Goal: Task Accomplishment & Management: Manage account settings

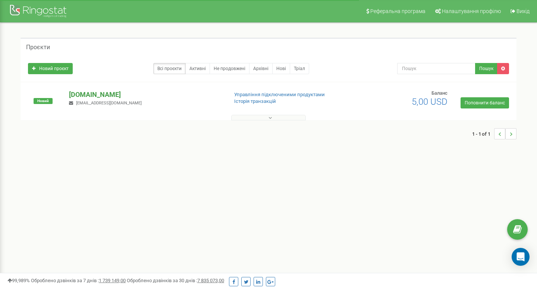
click at [95, 96] on p "[DOMAIN_NAME]" at bounding box center [145, 95] width 153 height 10
click at [103, 93] on p "[DOMAIN_NAME]" at bounding box center [145, 95] width 153 height 10
click at [116, 95] on p "[DOMAIN_NAME]" at bounding box center [145, 95] width 153 height 10
click at [261, 116] on button at bounding box center [268, 118] width 75 height 6
click at [97, 95] on p "[DOMAIN_NAME]" at bounding box center [145, 97] width 153 height 10
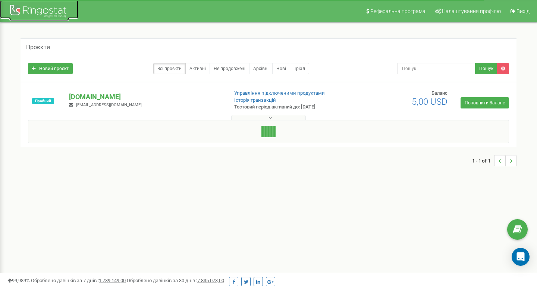
click at [50, 13] on div at bounding box center [39, 12] width 60 height 18
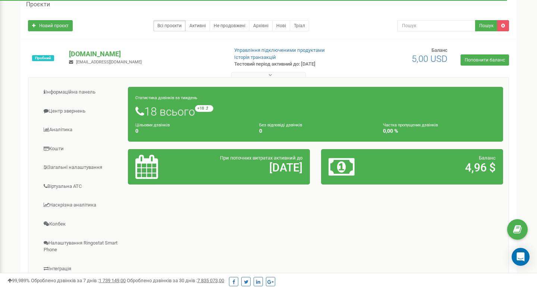
scroll to position [73, 0]
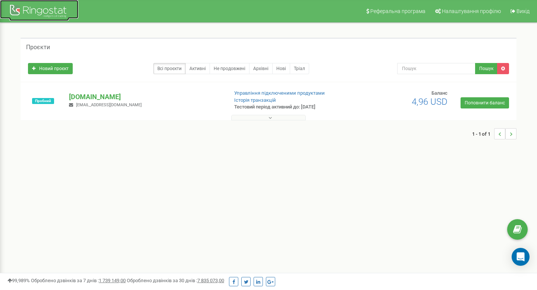
click at [53, 12] on div at bounding box center [39, 12] width 60 height 18
click at [117, 95] on p "[DOMAIN_NAME]" at bounding box center [145, 97] width 153 height 10
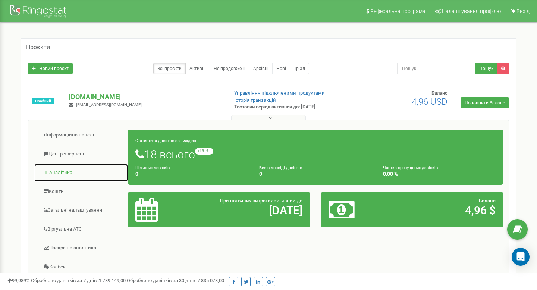
click at [80, 173] on link "Аналiтика" at bounding box center [81, 173] width 94 height 18
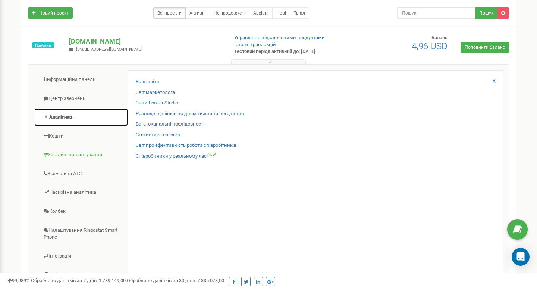
scroll to position [59, 0]
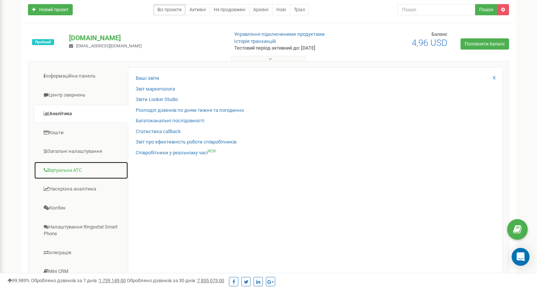
click at [92, 173] on link "Віртуальна АТС" at bounding box center [81, 170] width 94 height 18
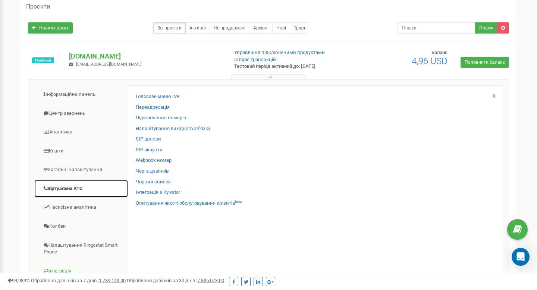
scroll to position [38, 0]
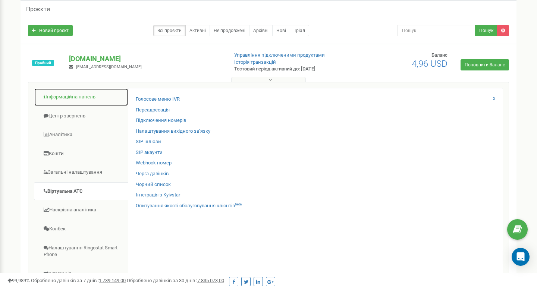
click at [82, 100] on link "Інформаційна панель" at bounding box center [81, 97] width 94 height 18
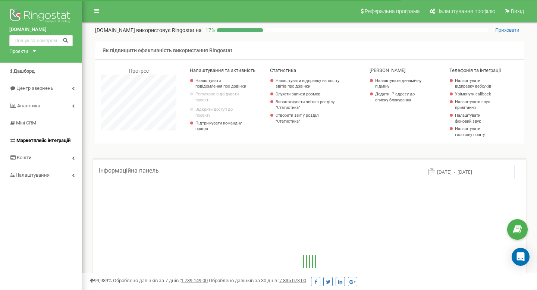
scroll to position [447, 455]
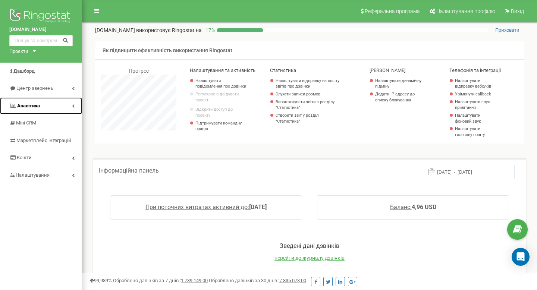
click at [59, 105] on link "Аналiтика" at bounding box center [41, 106] width 82 height 18
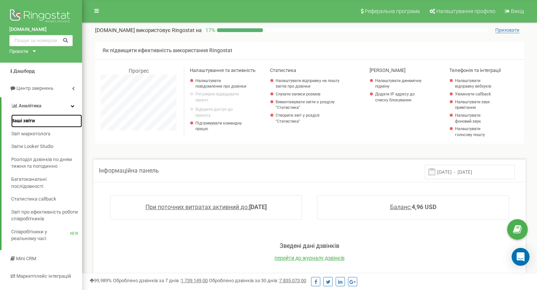
click at [51, 121] on link "Ваші звіти" at bounding box center [46, 120] width 71 height 13
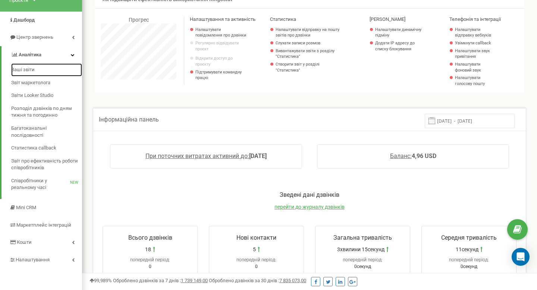
scroll to position [92, 0]
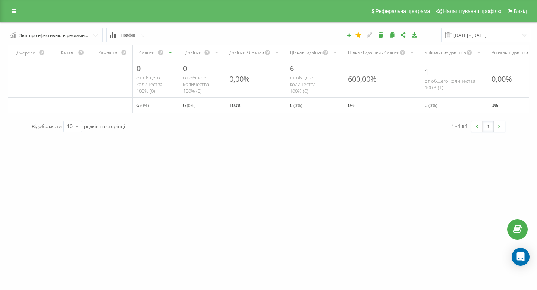
click at [94, 35] on input "text" at bounding box center [54, 34] width 96 height 13
click at [132, 34] on span "Графік" at bounding box center [128, 35] width 14 height 5
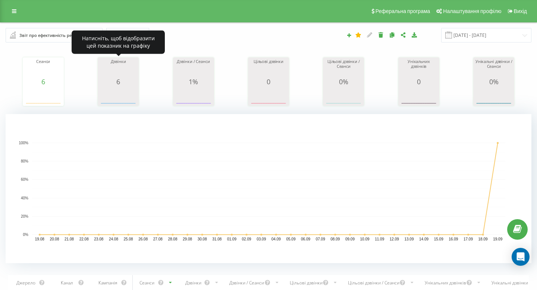
click at [118, 83] on span "6" at bounding box center [118, 81] width 4 height 9
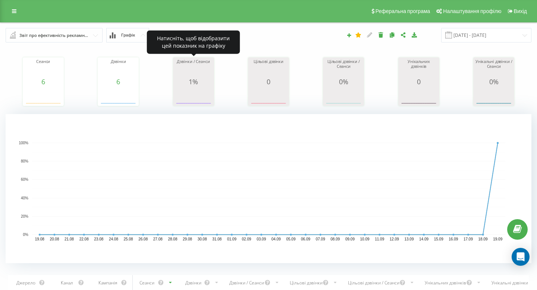
click at [206, 86] on icon "A chart." at bounding box center [193, 96] width 37 height 22
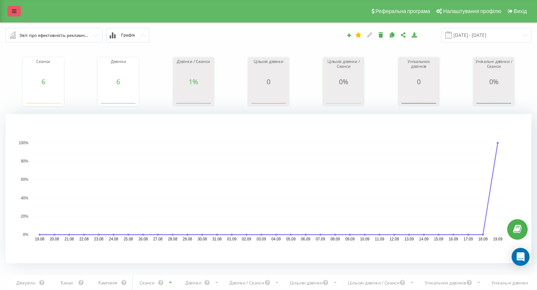
click at [19, 15] on link at bounding box center [13, 11] width 13 height 10
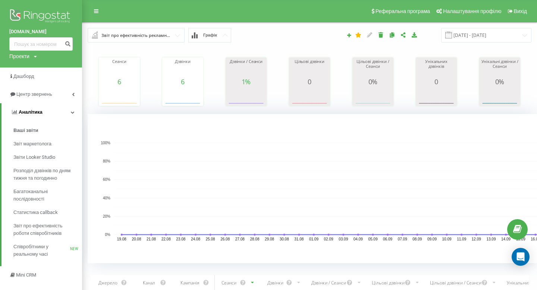
click at [51, 114] on link "Аналiтика" at bounding box center [41, 112] width 81 height 18
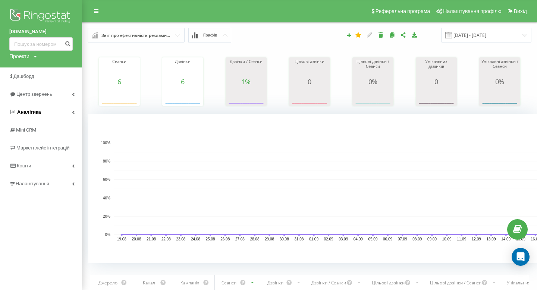
click at [50, 116] on link "Аналiтика" at bounding box center [41, 112] width 82 height 18
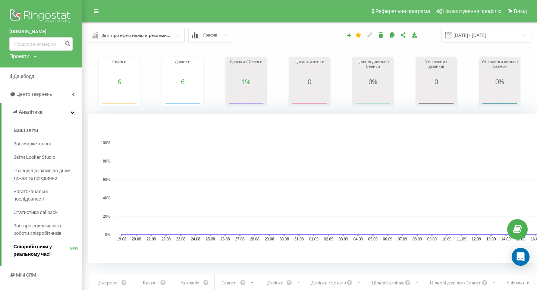
click at [56, 249] on span "Співробітники у реальному часі" at bounding box center [41, 250] width 57 height 15
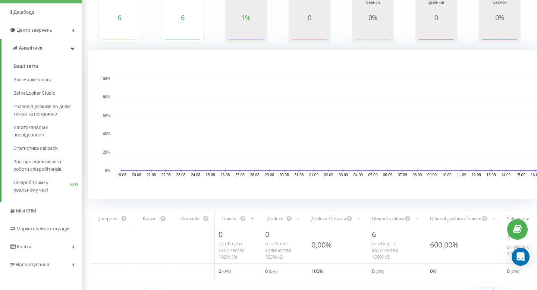
scroll to position [78, 0]
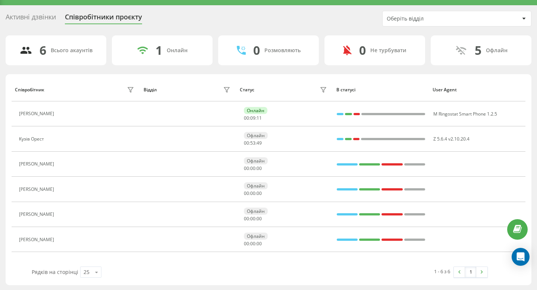
scroll to position [18, 0]
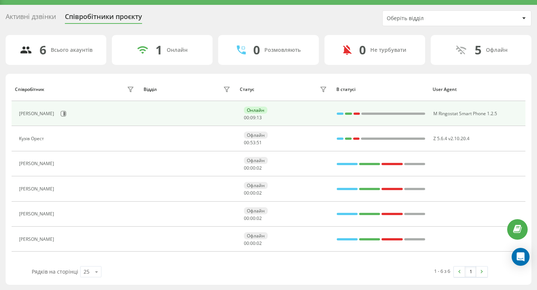
click at [200, 119] on td at bounding box center [188, 113] width 96 height 25
click at [61, 116] on icon at bounding box center [64, 114] width 6 height 6
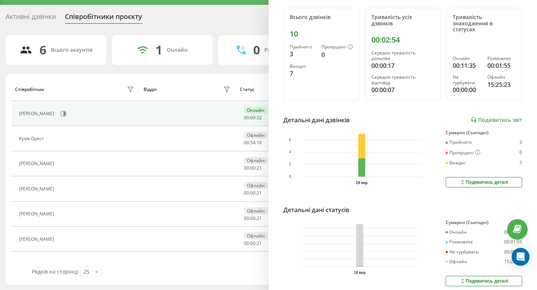
scroll to position [113, 0]
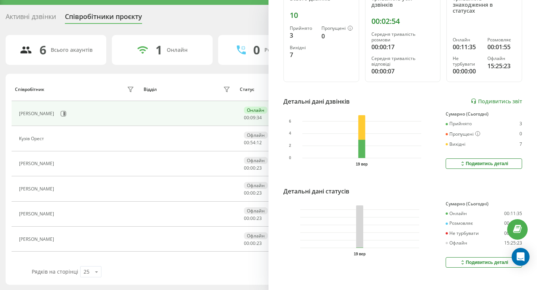
click at [455, 257] on button "Подивитись деталі" at bounding box center [484, 262] width 76 height 10
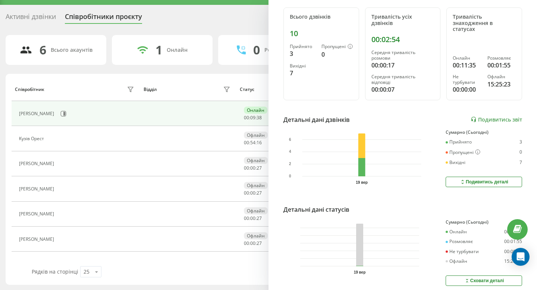
scroll to position [0, 0]
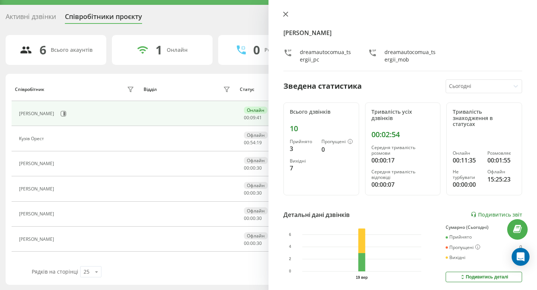
click at [286, 16] on icon at bounding box center [285, 14] width 5 height 5
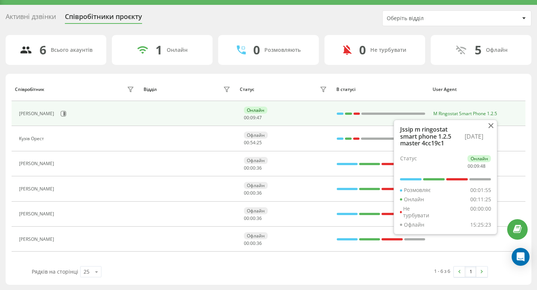
click at [457, 113] on span "M Ringostat Smart Phone 1.2.5" at bounding box center [465, 113] width 64 height 6
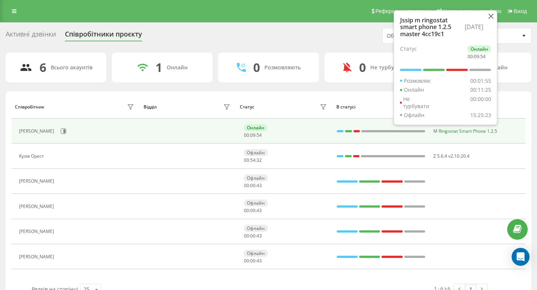
click at [35, 37] on div "Активні дзвінки" at bounding box center [31, 36] width 50 height 12
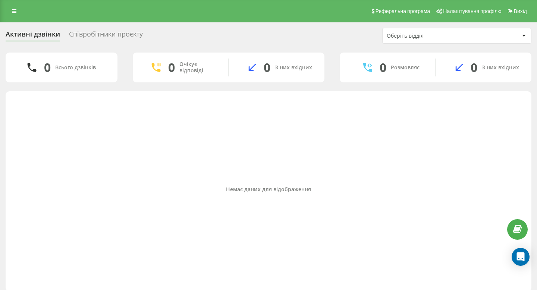
click at [120, 32] on div "Співробітники проєкту" at bounding box center [106, 36] width 74 height 12
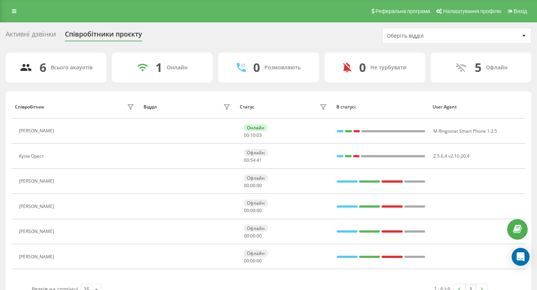
click at [406, 35] on div "Оберіть відділ" at bounding box center [431, 36] width 89 height 6
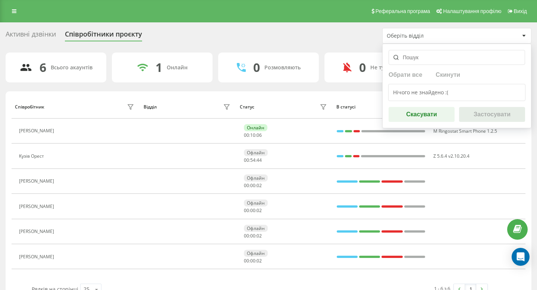
click at [26, 38] on div "Активні дзвінки" at bounding box center [31, 36] width 50 height 12
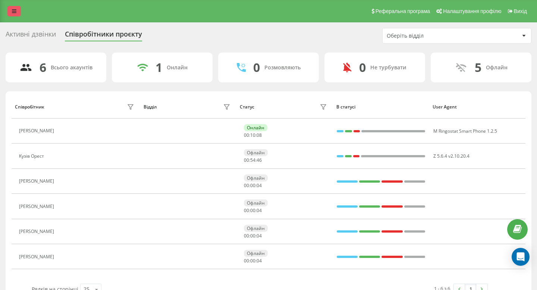
click at [14, 10] on icon at bounding box center [14, 11] width 4 height 5
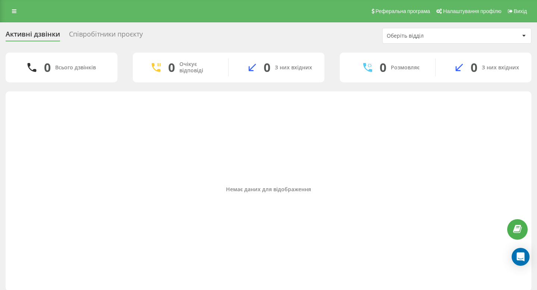
click at [21, 18] on div "Реферальна програма Налаштування профілю Вихід" at bounding box center [268, 11] width 537 height 22
click at [19, 15] on link at bounding box center [13, 11] width 13 height 10
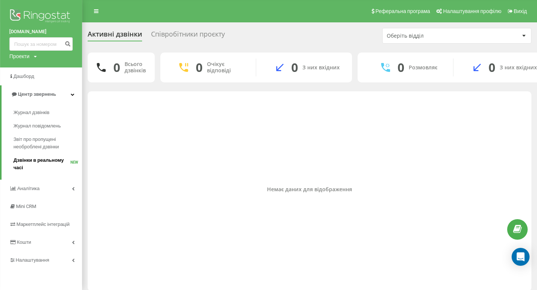
scroll to position [6, 0]
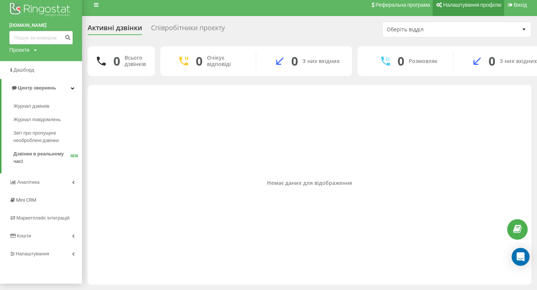
click at [442, 6] on icon at bounding box center [439, 4] width 6 height 5
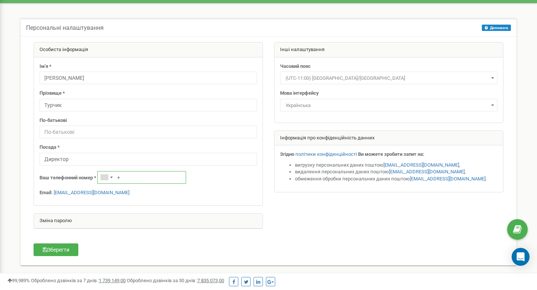
click at [135, 178] on input "+" at bounding box center [141, 177] width 89 height 13
click at [113, 179] on div "Telephone country code" at bounding box center [106, 178] width 17 height 12
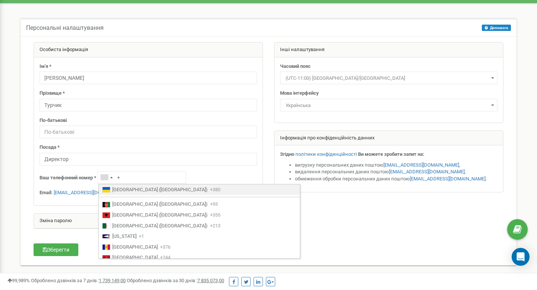
click at [115, 190] on span "Ukraine (Україна)" at bounding box center [159, 189] width 95 height 7
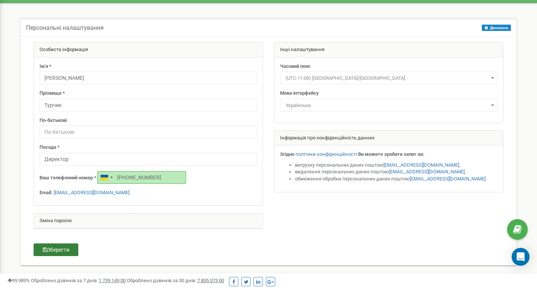
type input "+380636545031"
click at [70, 249] on button "Зберегти" at bounding box center [56, 250] width 45 height 13
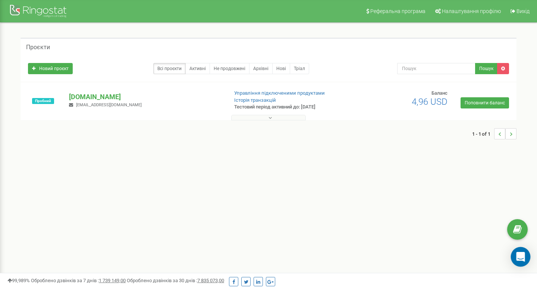
click at [524, 258] on icon "Open Intercom Messenger" at bounding box center [520, 257] width 9 height 10
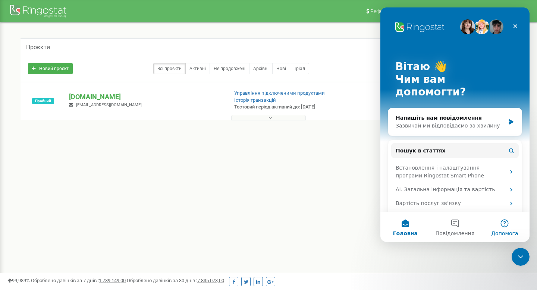
click at [505, 228] on button "Допомога" at bounding box center [505, 227] width 50 height 30
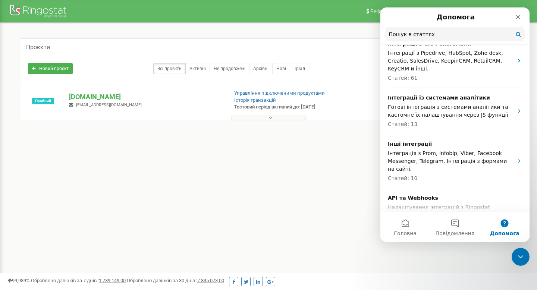
scroll to position [628, 0]
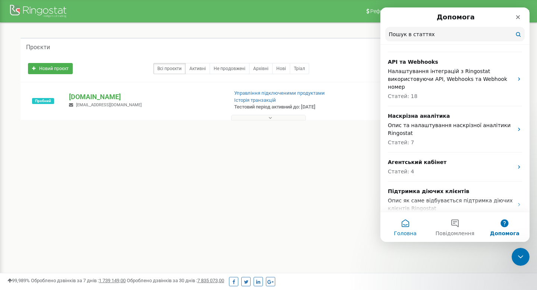
click at [413, 235] on span "Головна" at bounding box center [405, 233] width 23 height 5
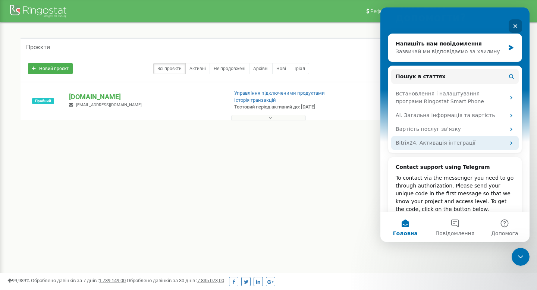
scroll to position [96, 0]
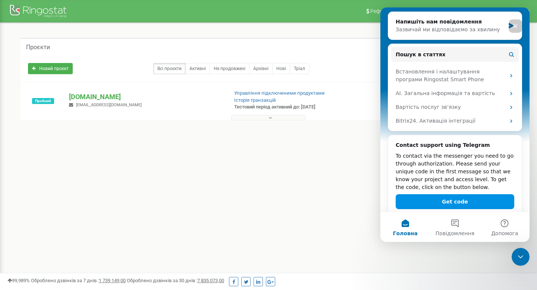
click at [430, 194] on button "Get code" at bounding box center [455, 201] width 119 height 15
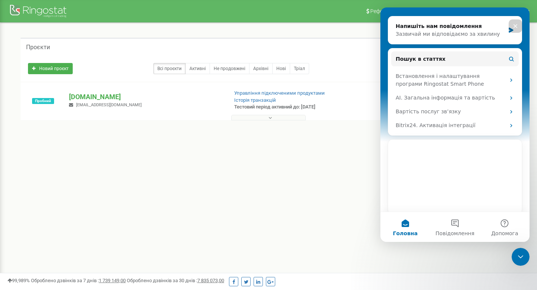
scroll to position [85, 0]
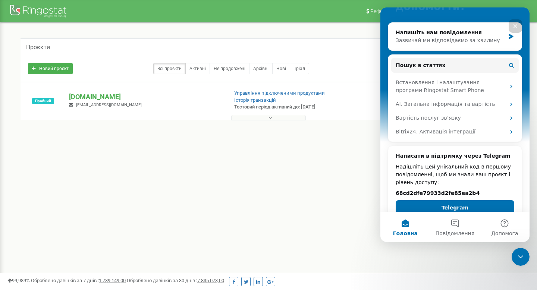
click at [439, 189] on h2 "68cd2dfe79933d2fe85ea2b4" at bounding box center [455, 193] width 119 height 8
copy h2 "68cd2dfe79933d2fe85ea2b4"
click at [513, 23] on icon "Закрити" at bounding box center [515, 26] width 6 height 6
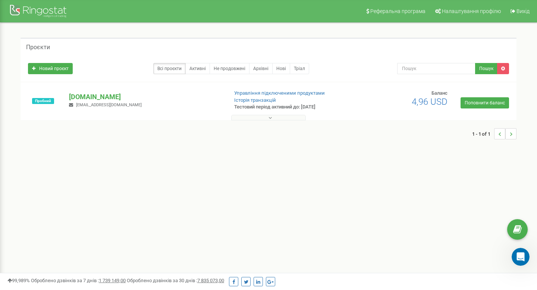
scroll to position [0, 0]
click at [446, 16] on link "Налаштування профілю" at bounding box center [467, 11] width 74 height 22
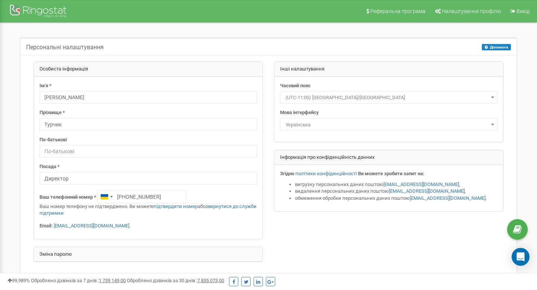
click at [312, 213] on div "Інші налаштування Часовий пояс (UTC-11:00) Pacific/Midway (UTC-11:00) Pacific/N…" at bounding box center [388, 141] width 241 height 158
click at [42, 15] on div at bounding box center [39, 12] width 60 height 18
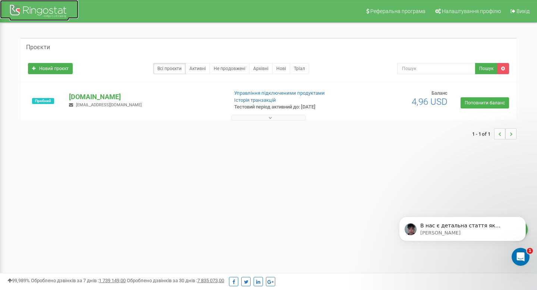
click at [36, 8] on div at bounding box center [39, 12] width 60 height 18
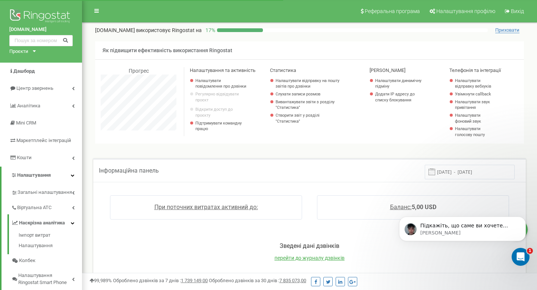
scroll to position [447, 455]
click at [433, 233] on p "[PERSON_NAME]" at bounding box center [468, 233] width 96 height 7
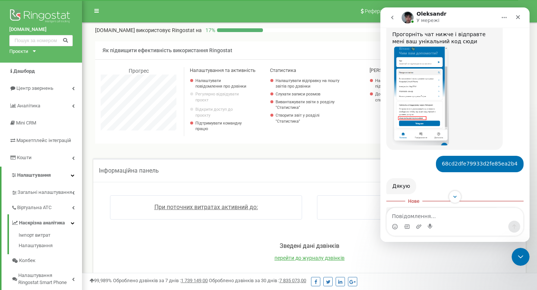
scroll to position [286, 0]
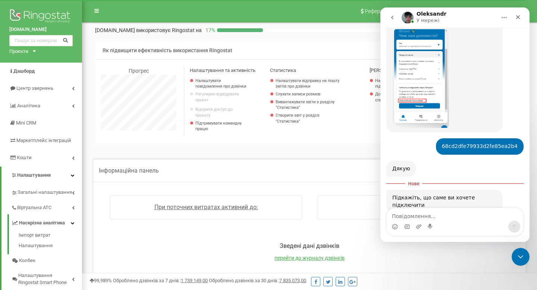
click at [427, 217] on textarea "Повідомлення..." at bounding box center [455, 214] width 136 height 13
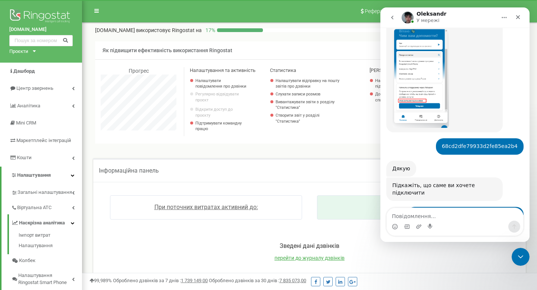
scroll to position [318, 0]
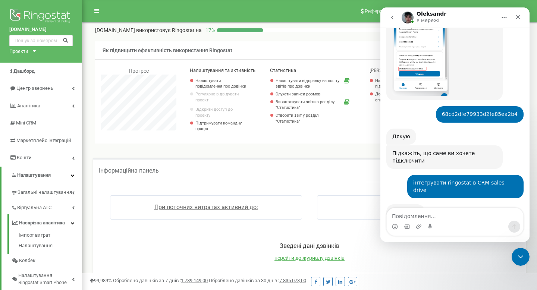
click at [407, 17] on img "Месенджер Intercom" at bounding box center [408, 18] width 12 height 12
click at [411, 17] on img "Месенджер Intercom" at bounding box center [408, 18] width 12 height 12
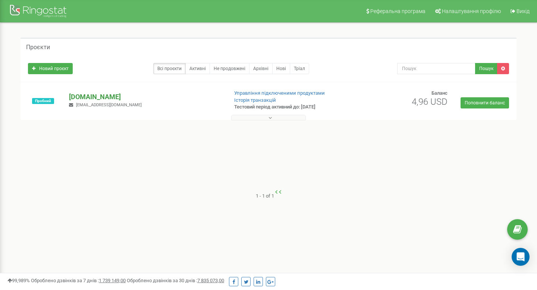
click at [94, 96] on p "[DOMAIN_NAME]" at bounding box center [145, 97] width 153 height 10
click at [263, 93] on link "Управління підключеними продуктами" at bounding box center [279, 93] width 91 height 6
click at [113, 97] on p "[DOMAIN_NAME]" at bounding box center [145, 97] width 153 height 10
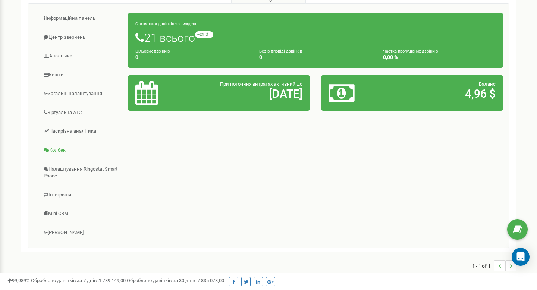
scroll to position [119, 0]
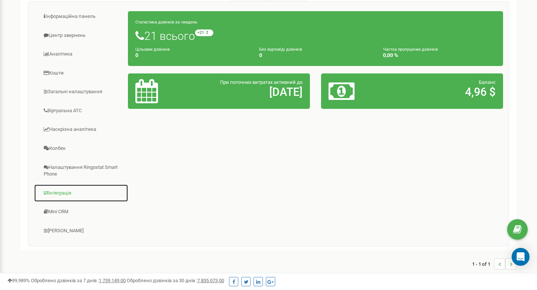
click at [62, 191] on link "Інтеграція" at bounding box center [81, 193] width 94 height 18
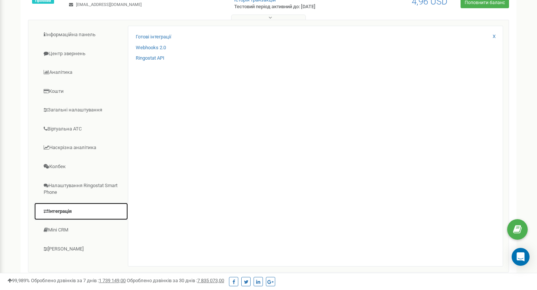
scroll to position [91, 0]
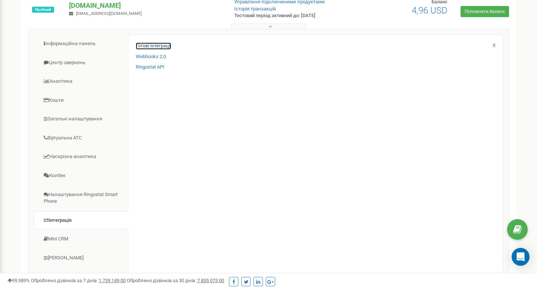
click at [163, 45] on link "Готові інтеграції" at bounding box center [153, 46] width 35 height 7
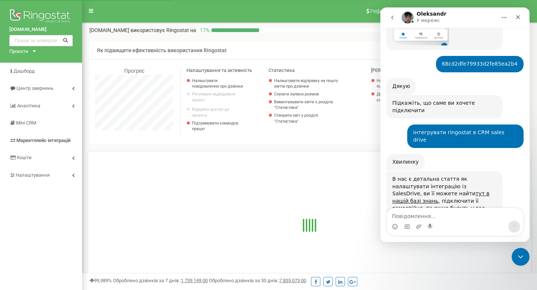
scroll to position [379, 0]
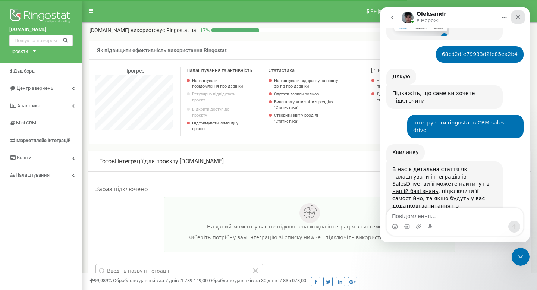
click at [521, 15] on icon "Закрити" at bounding box center [518, 17] width 6 height 6
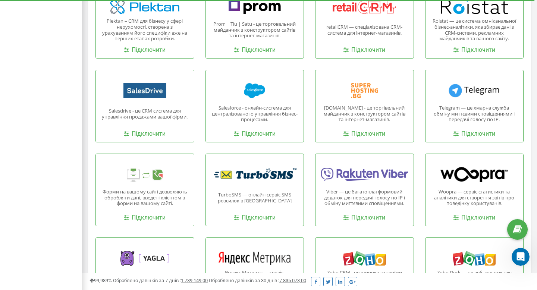
scroll to position [905, 0]
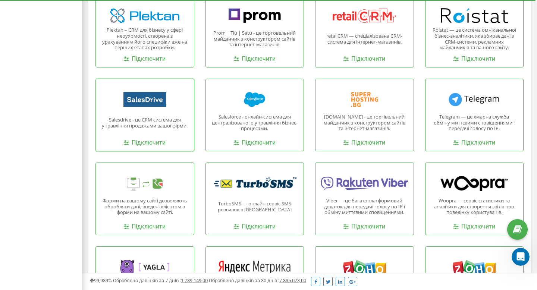
click at [162, 117] on p "Salesdrive - це CRM система для управління продажами вашої фірми." at bounding box center [144, 123] width 87 height 12
click at [153, 144] on link "Підключити" at bounding box center [145, 143] width 42 height 9
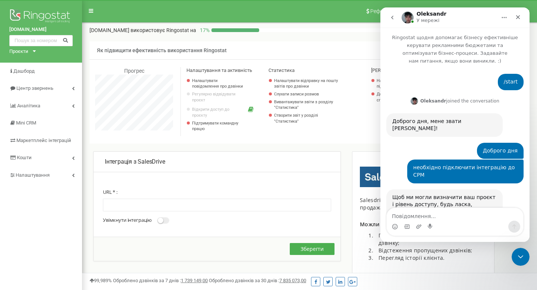
scroll to position [156, 0]
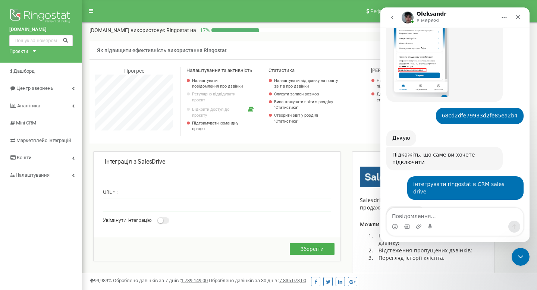
click at [175, 205] on input "text" at bounding box center [217, 205] width 228 height 13
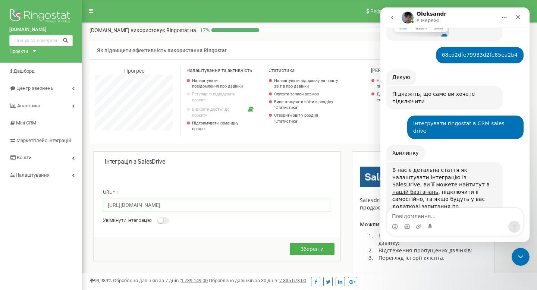
scroll to position [379, 0]
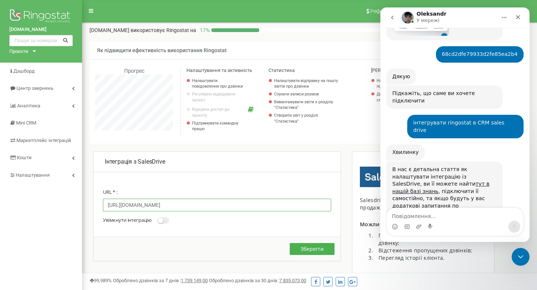
type input "https://dreamcar.salesdrive.me/ringostat/call/?secretKey=XRSnhYy5YSSr1P7W13xIb8…"
click at [163, 223] on small at bounding box center [161, 221] width 6 height 6
click at [0, 0] on input "Увімкнути інтеграцію" at bounding box center [0, 0] width 0 height 0
click at [320, 249] on button "Зберегти" at bounding box center [312, 249] width 45 height 12
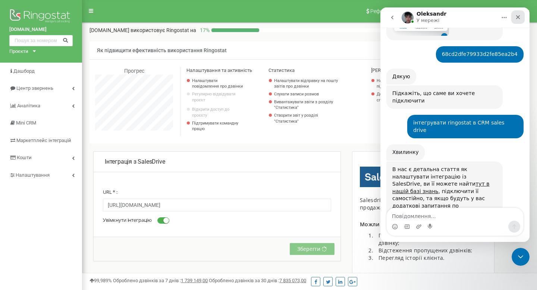
click at [520, 18] on icon "Закрити" at bounding box center [518, 17] width 6 height 6
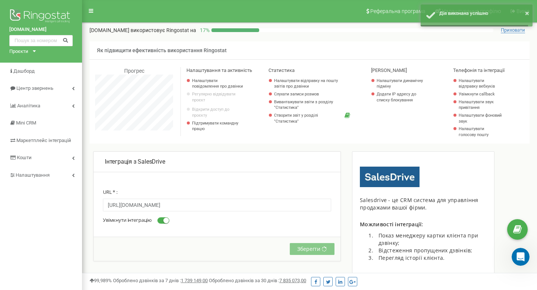
scroll to position [379, 0]
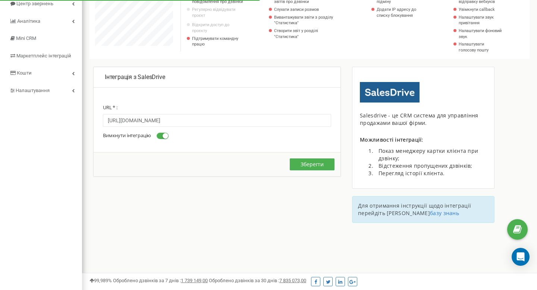
scroll to position [85, 0]
click at [308, 164] on button "Зберегти" at bounding box center [312, 164] width 45 height 12
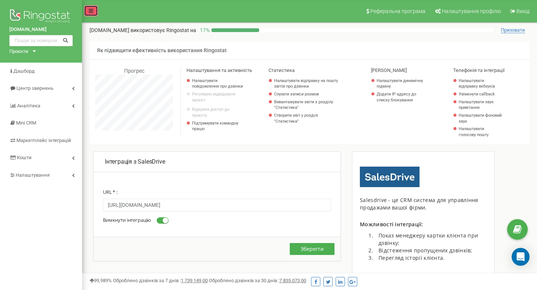
click at [93, 13] on link at bounding box center [91, 10] width 14 height 11
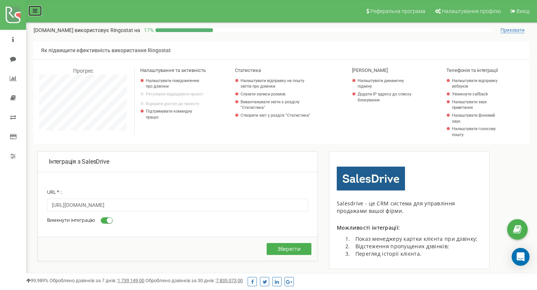
scroll to position [372448, 372384]
click at [37, 12] on link at bounding box center [35, 10] width 14 height 11
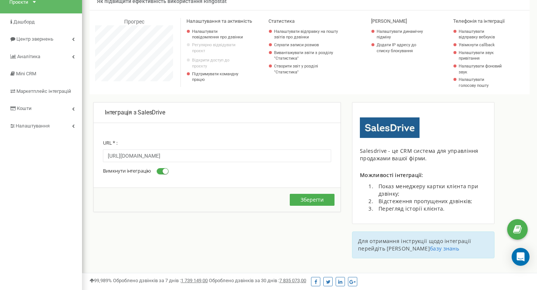
scroll to position [0, 0]
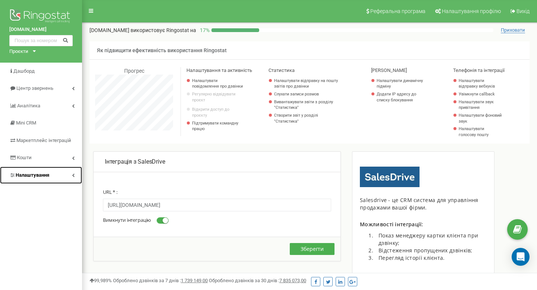
click at [44, 176] on span "Налаштування" at bounding box center [33, 175] width 34 height 6
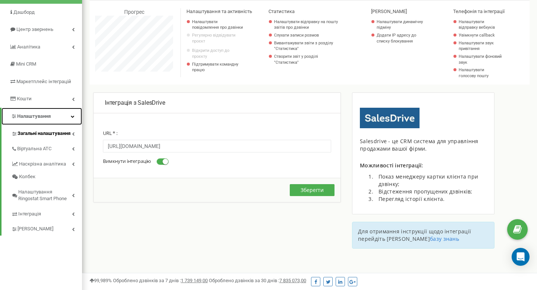
scroll to position [91, 0]
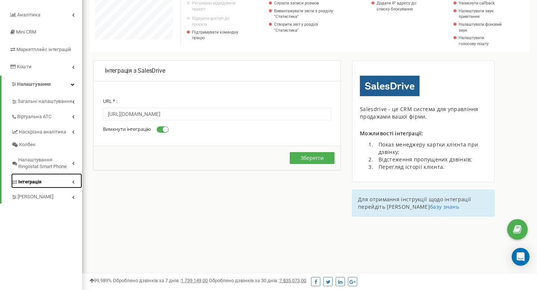
click at [42, 186] on link "Інтеграція" at bounding box center [46, 180] width 71 height 15
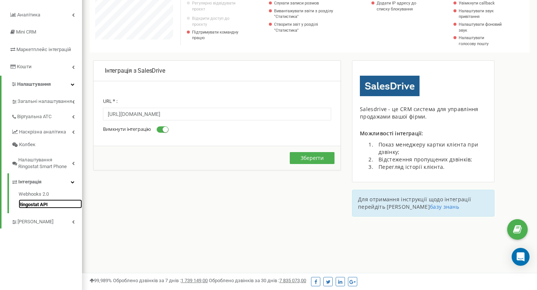
click at [43, 204] on link "Ringostat API" at bounding box center [50, 203] width 63 height 9
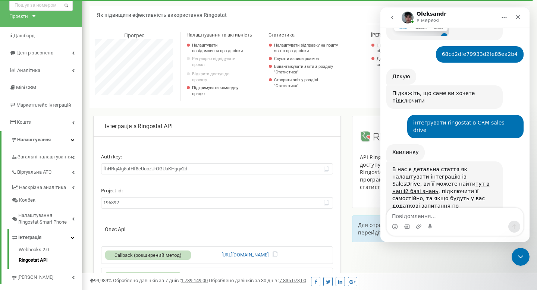
scroll to position [68, 0]
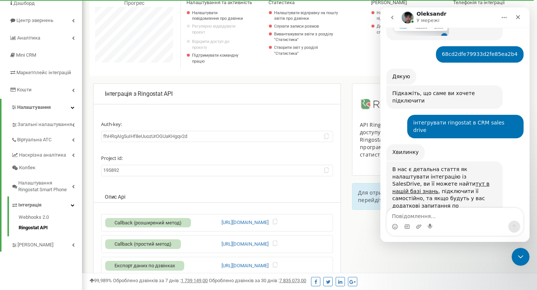
click at [205, 137] on input "fhHRqAIg5uIHf8eUuozUrOGUaKHgqv2d" at bounding box center [217, 137] width 232 height 12
click at [328, 137] on icon at bounding box center [327, 136] width 6 height 6
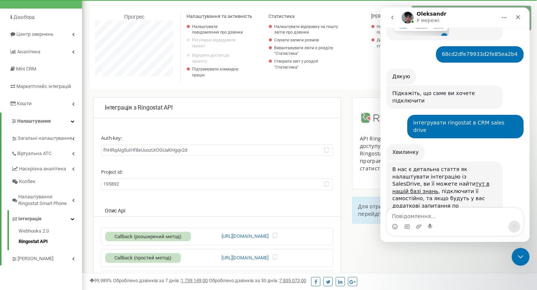
scroll to position [54, 0]
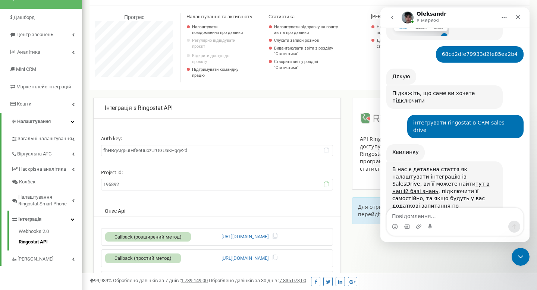
click at [326, 186] on icon at bounding box center [327, 185] width 6 height 6
click at [47, 153] on span "Віртуальна АТС" at bounding box center [34, 154] width 35 height 7
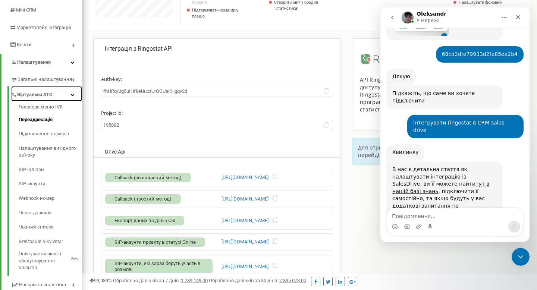
scroll to position [114, 0]
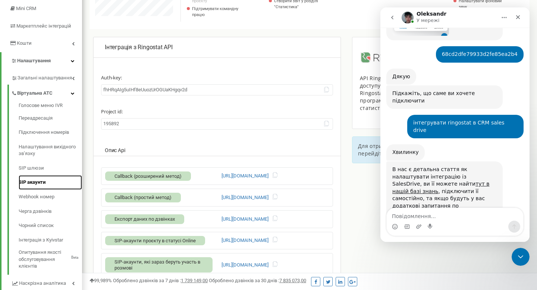
click at [38, 183] on link "SIP акаунти" at bounding box center [50, 182] width 63 height 15
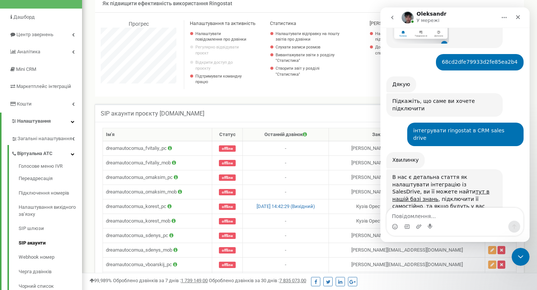
scroll to position [379, 0]
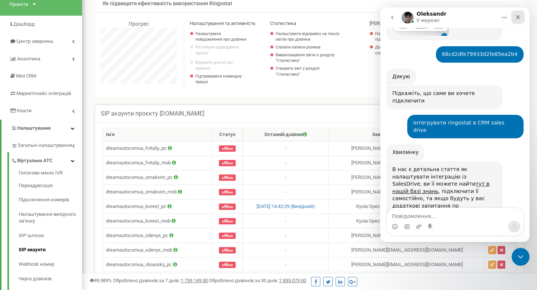
click at [515, 16] on div "Закрити" at bounding box center [517, 16] width 13 height 13
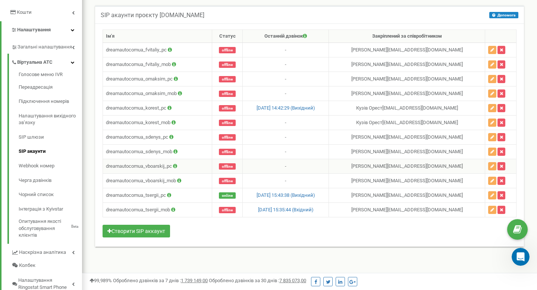
scroll to position [147, 0]
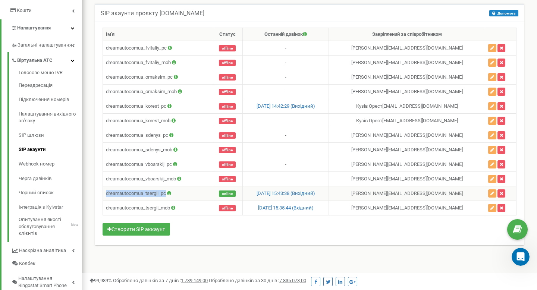
drag, startPoint x: 167, startPoint y: 197, endPoint x: 106, endPoint y: 194, distance: 61.6
click at [106, 194] on td "dreamautocomua_tsergii_pc" at bounding box center [157, 193] width 109 height 15
copy td "dreamautocomua_tsergii_pc"
drag, startPoint x: 171, startPoint y: 211, endPoint x: 106, endPoint y: 211, distance: 65.3
click at [106, 211] on td "dreamautocomua_tsergii_mob" at bounding box center [157, 208] width 109 height 15
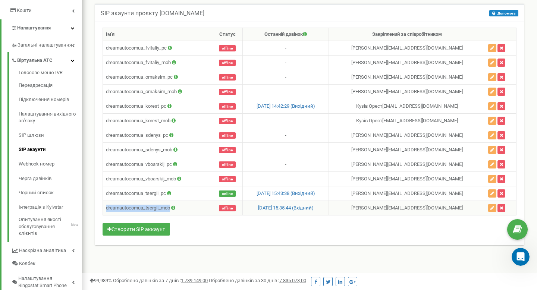
copy td "dreamautocomua_tsergii_mob"
